Goal: Information Seeking & Learning: Understand process/instructions

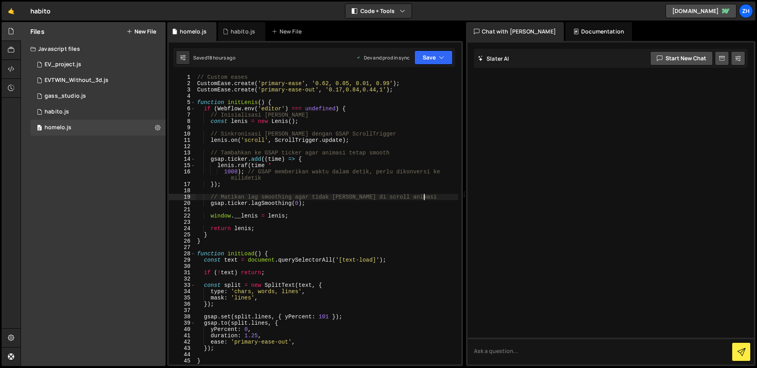
click at [436, 197] on div "// Custom eases CustomEase . create ( 'primary-ease' , '0.62, 0.05, 0.01, 0.99'…" at bounding box center [327, 225] width 263 height 303
click at [401, 231] on div "// Custom eases CustomEase . create ( 'primary-ease' , '0.62, 0.05, 0.01, 0.99'…" at bounding box center [327, 225] width 263 height 303
type textarea "return [PERSON_NAME];"
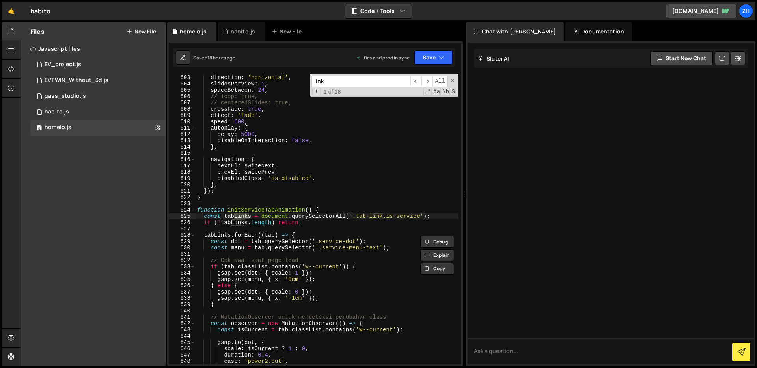
scroll to position [3847, 0]
type input "l"
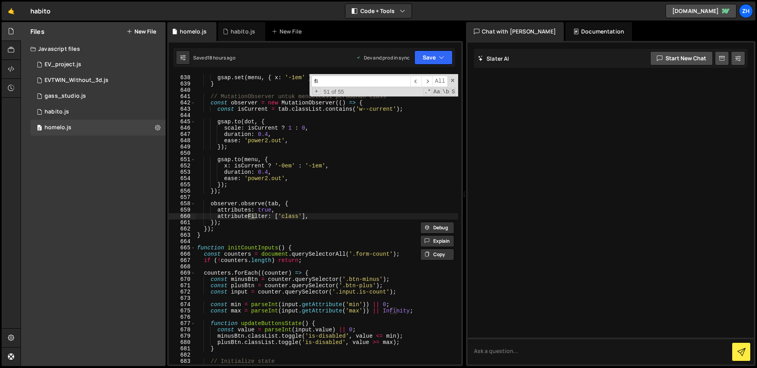
scroll to position [4068, 0]
type input "filter"
click at [429, 80] on span "​" at bounding box center [426, 81] width 11 height 11
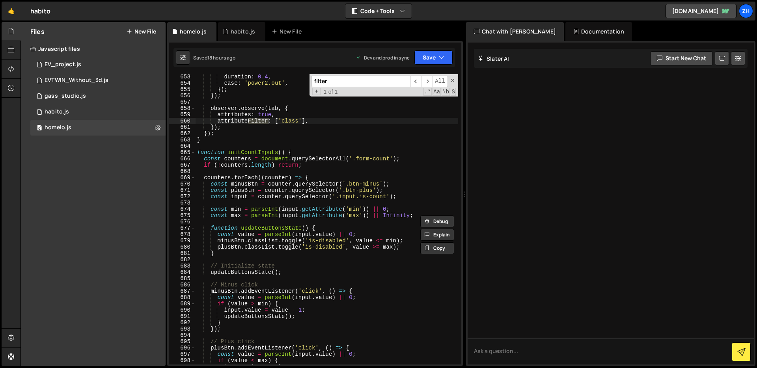
scroll to position [4176, 0]
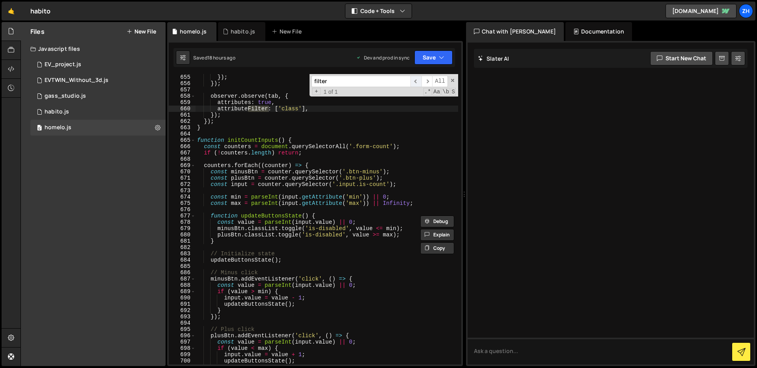
click at [416, 86] on span "​" at bounding box center [415, 81] width 11 height 11
click at [416, 85] on span "​" at bounding box center [415, 81] width 11 height 11
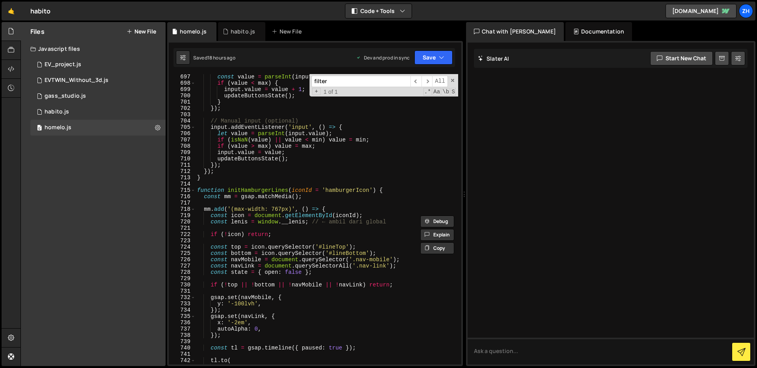
scroll to position [4441, 0]
click at [349, 83] on input "filter" at bounding box center [360, 81] width 99 height 11
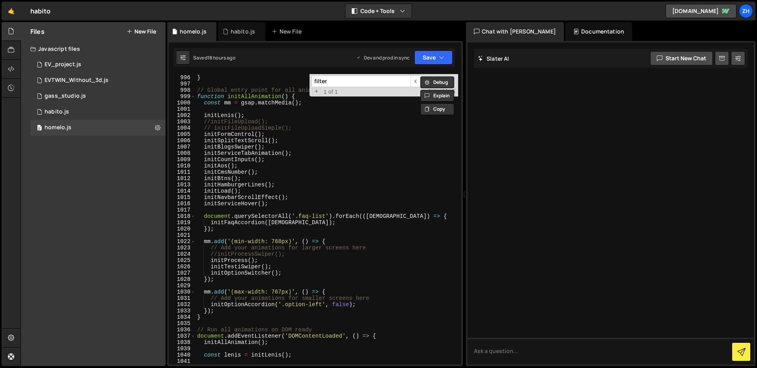
scroll to position [6332, 0]
